Goal: Task Accomplishment & Management: Use online tool/utility

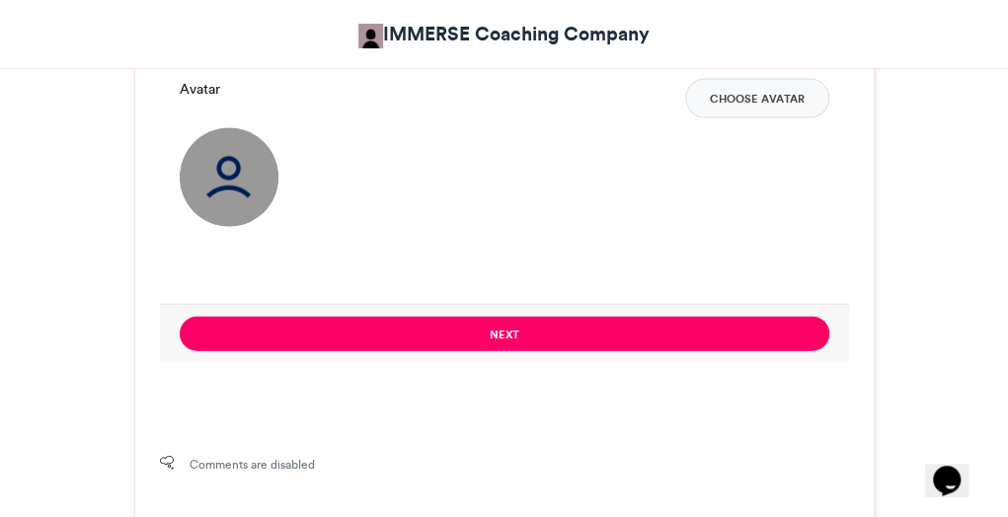
scroll to position [1586, 0]
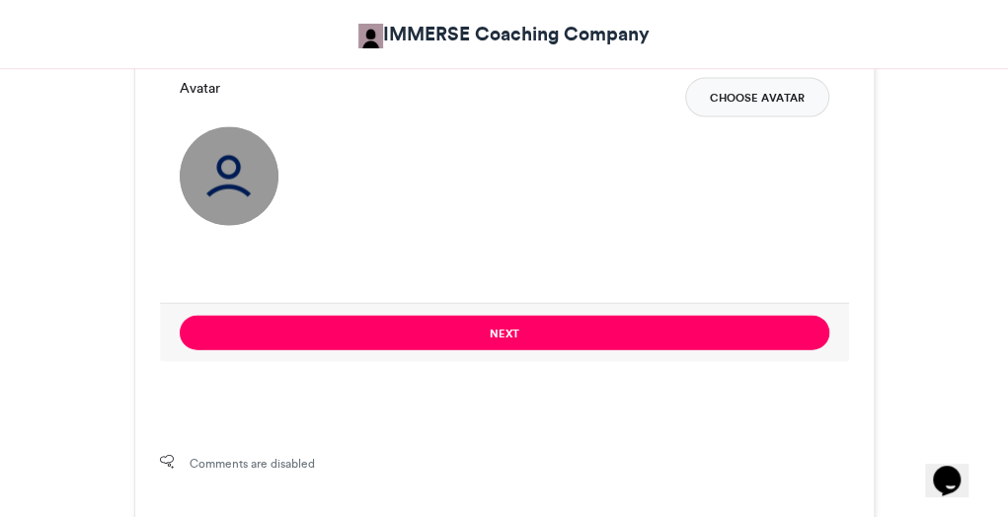
click at [740, 108] on button "Choose Avatar" at bounding box center [757, 97] width 144 height 39
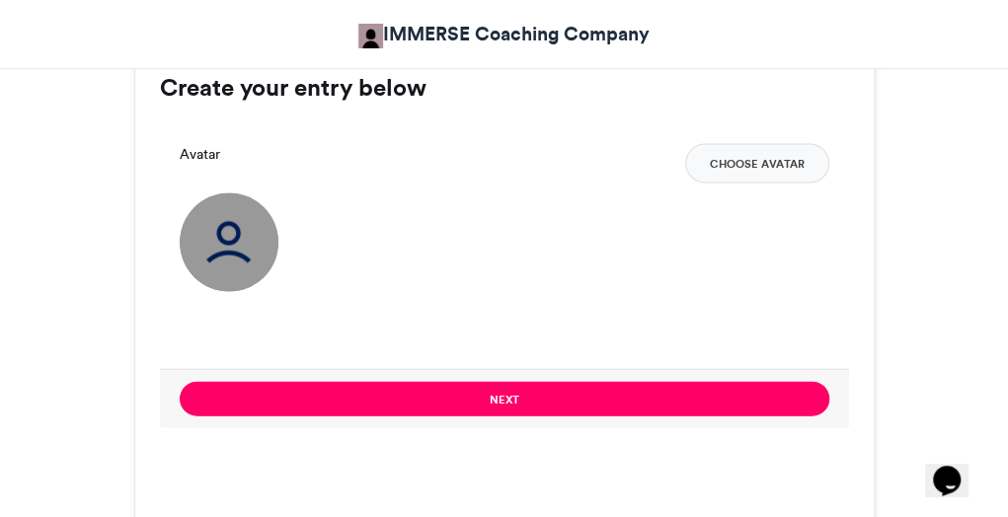
scroll to position [1515, 0]
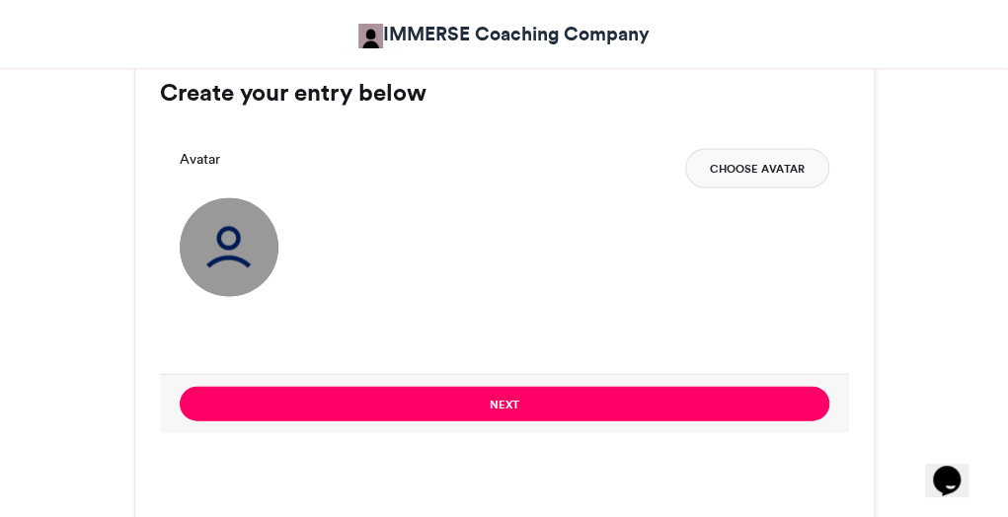
click at [744, 173] on button "Choose Avatar" at bounding box center [757, 168] width 144 height 39
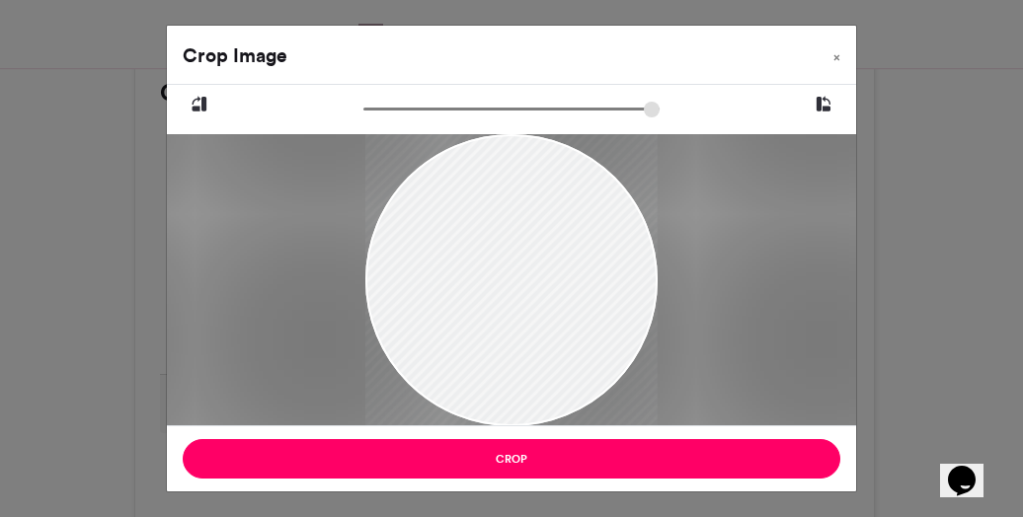
drag, startPoint x: 549, startPoint y: 264, endPoint x: 542, endPoint y: 310, distance: 46.9
click at [542, 310] on div at bounding box center [511, 294] width 292 height 352
click at [837, 58] on span "×" at bounding box center [836, 57] width 7 height 12
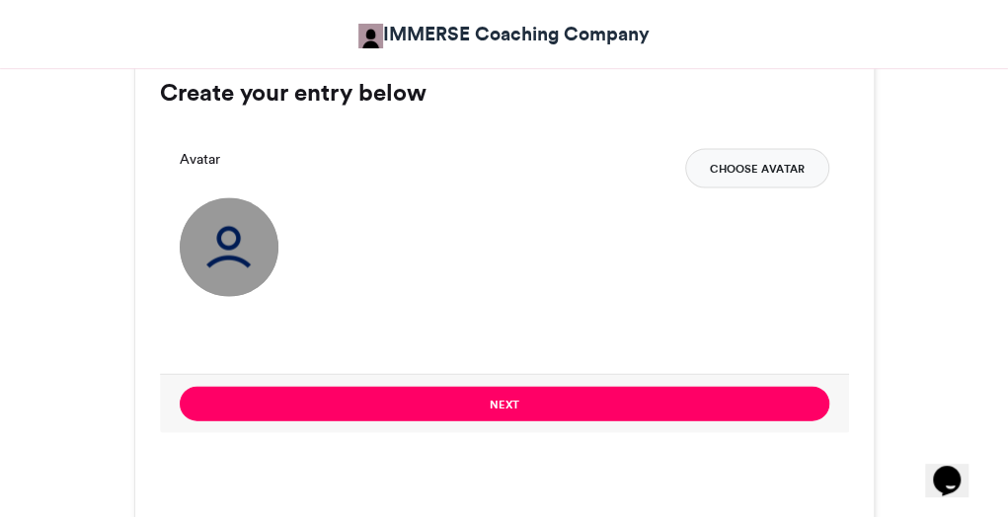
click at [794, 158] on button "Choose Avatar" at bounding box center [757, 168] width 144 height 39
click at [756, 171] on button "Choose Avatar" at bounding box center [757, 168] width 144 height 39
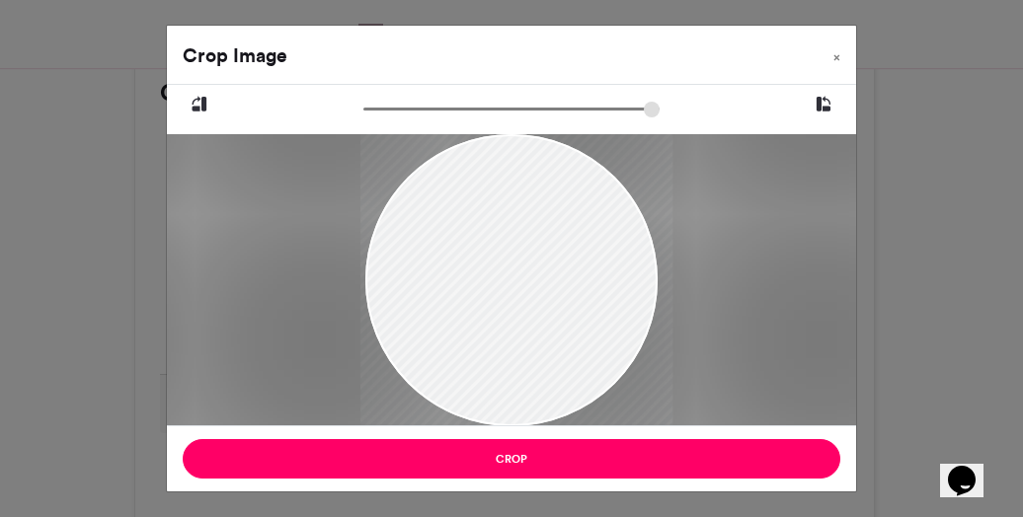
type input "******"
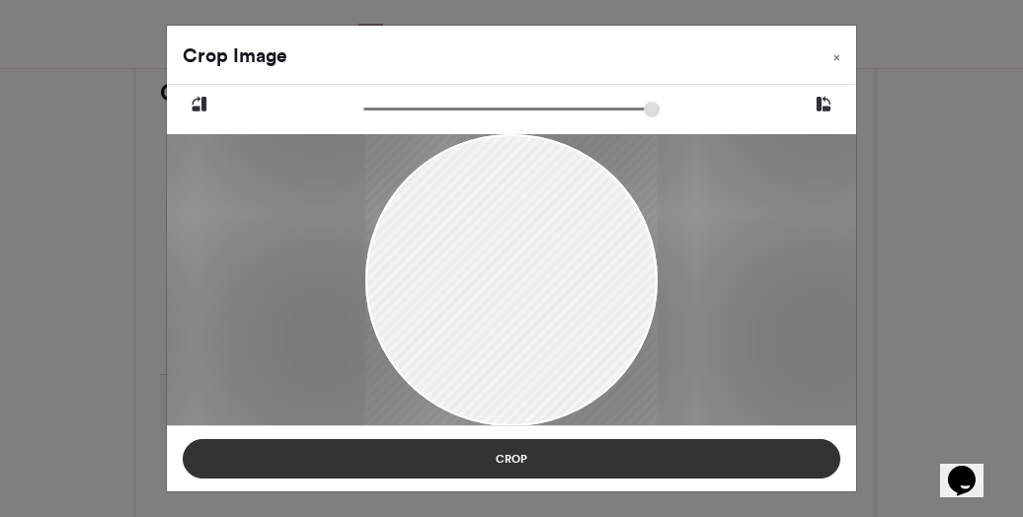
click at [567, 457] on button "Crop" at bounding box center [512, 458] width 658 height 39
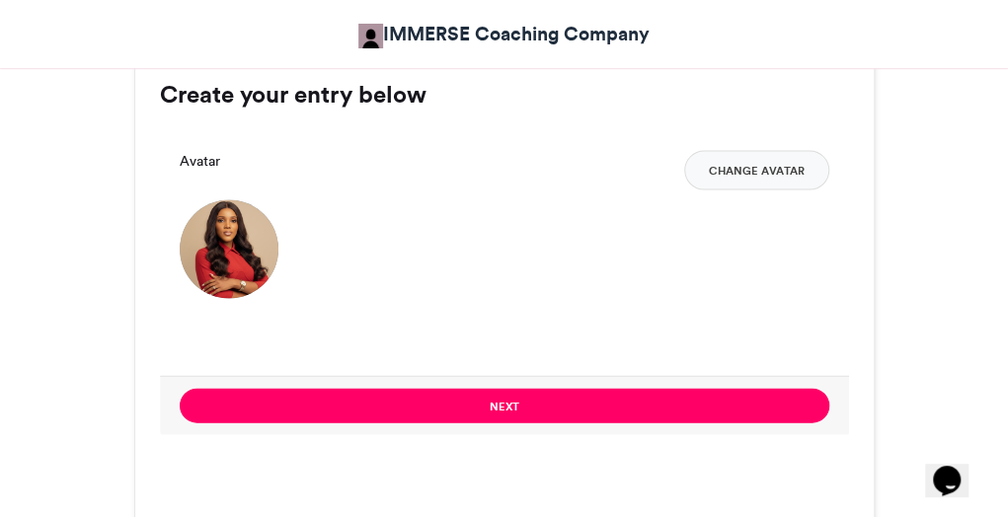
scroll to position [1512, 0]
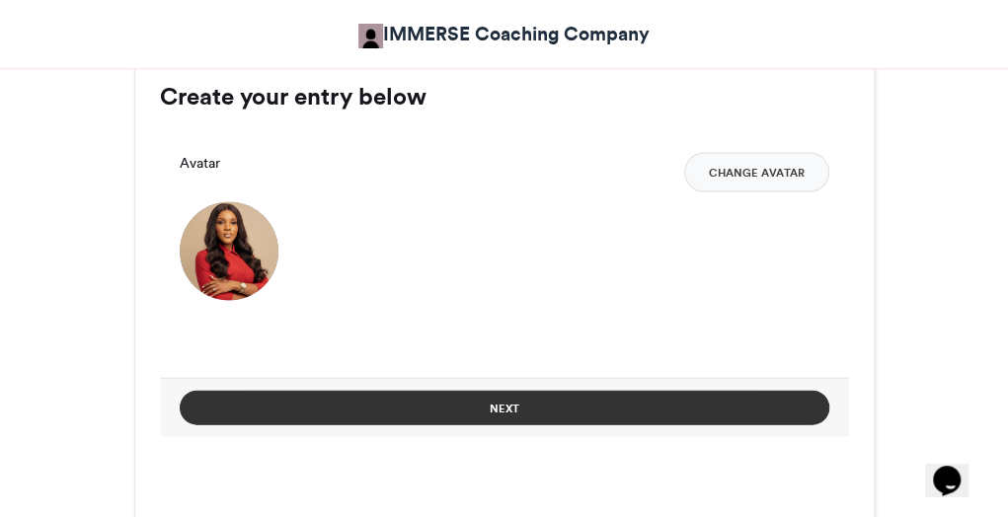
click at [510, 401] on button "Next" at bounding box center [505, 407] width 650 height 35
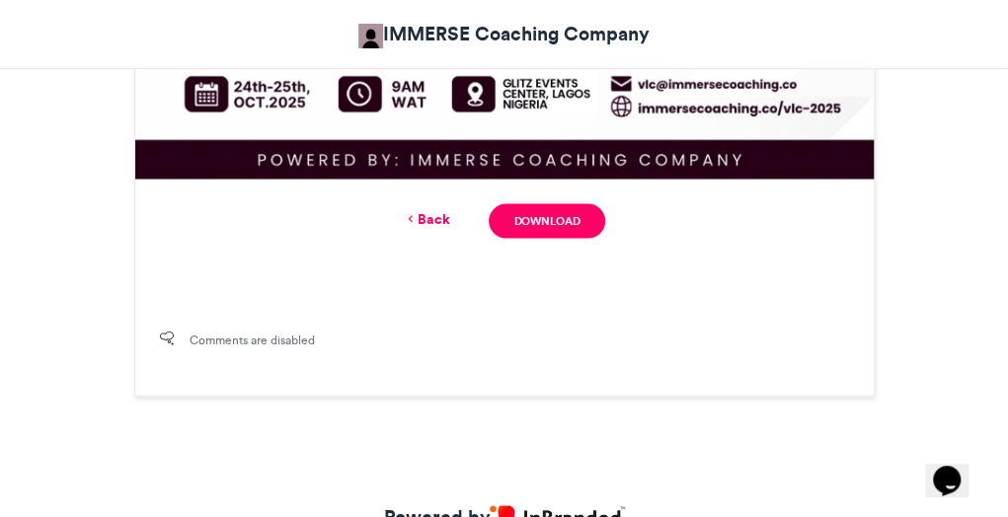
scroll to position [1485, 0]
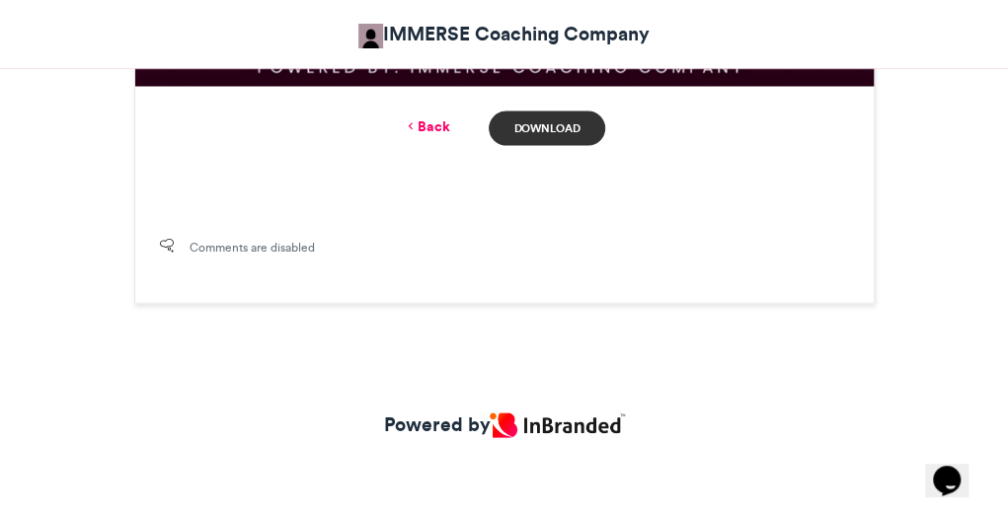
click at [577, 131] on link "Download" at bounding box center [547, 128] width 116 height 35
